Goal: Information Seeking & Learning: Compare options

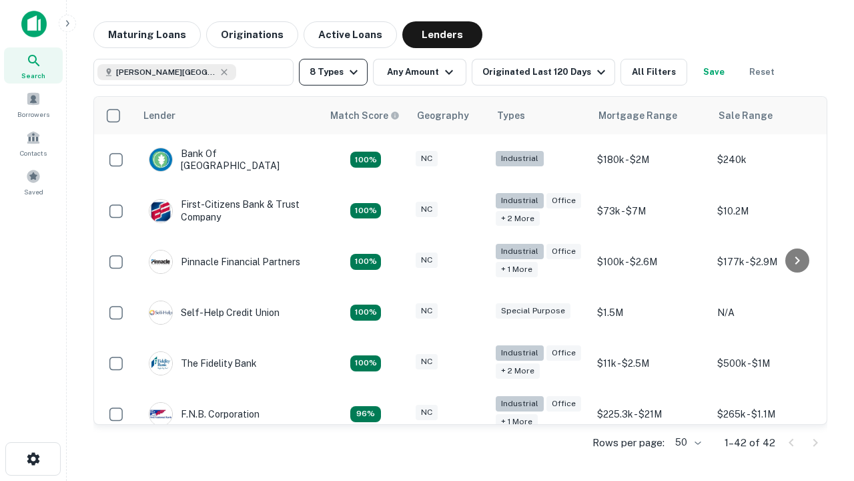
click at [333, 72] on button "8 Types" at bounding box center [333, 72] width 69 height 27
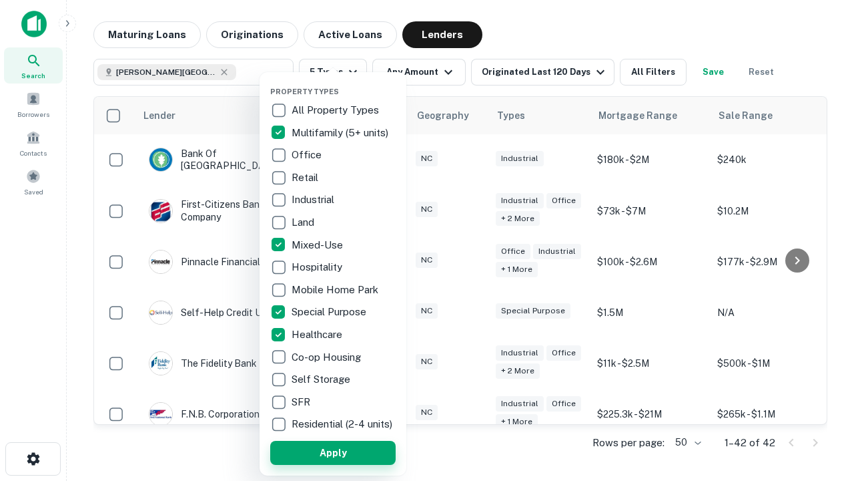
click at [333, 452] on button "Apply" at bounding box center [332, 453] width 125 height 24
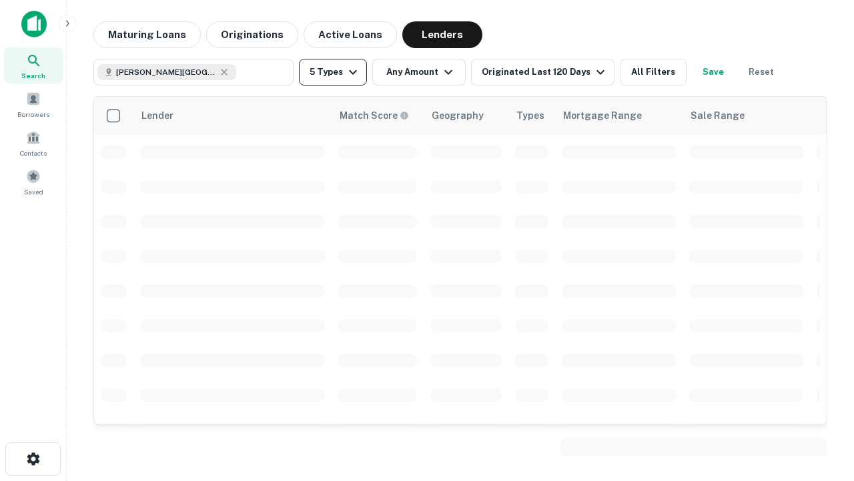
click at [333, 72] on button "5 Types" at bounding box center [333, 72] width 68 height 27
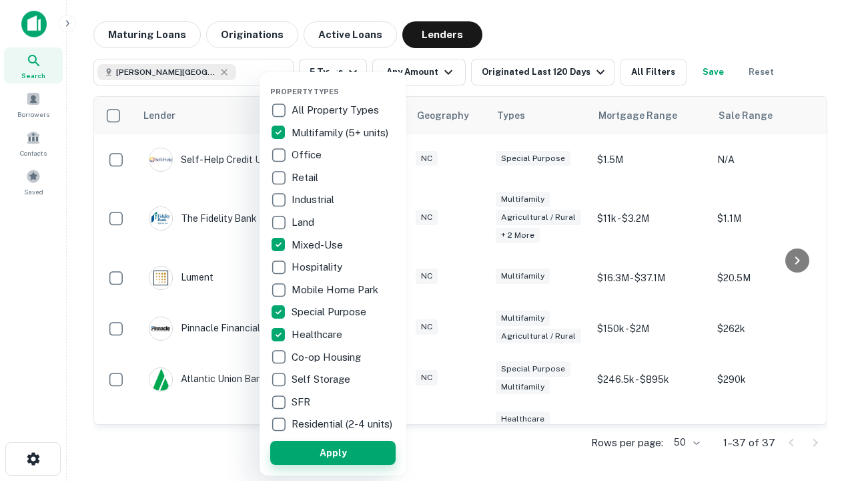
click at [357, 452] on button "Apply" at bounding box center [332, 453] width 125 height 24
